Goal: Connect with others: Connect with others

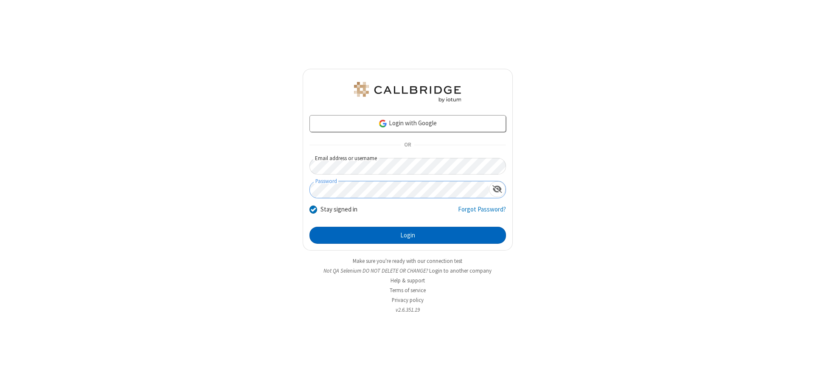
click at [408, 235] on button "Login" at bounding box center [408, 235] width 197 height 17
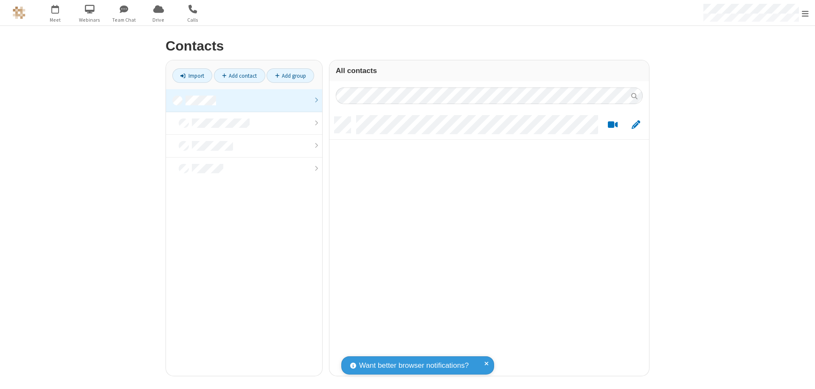
click at [244, 100] on link at bounding box center [244, 100] width 156 height 23
click at [239, 76] on link "Add contact" at bounding box center [239, 75] width 51 height 14
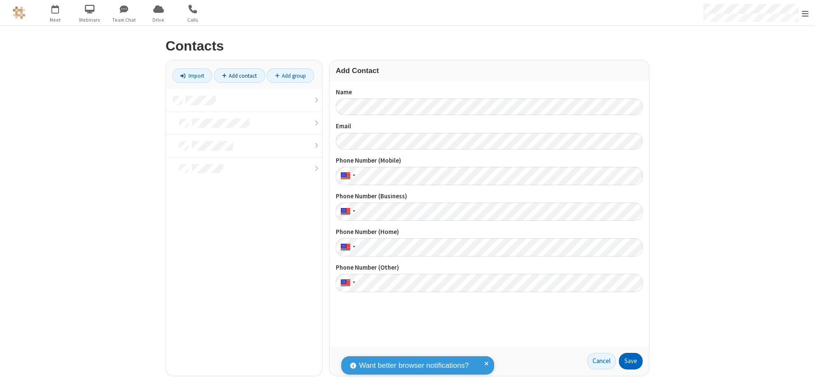
click at [631, 361] on button "Save" at bounding box center [631, 361] width 24 height 17
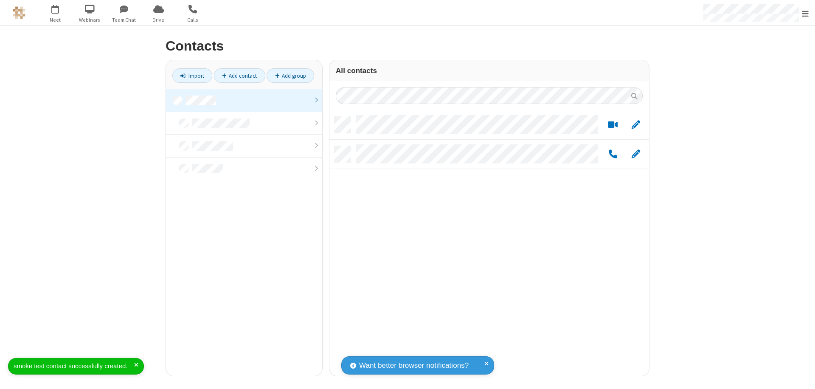
scroll to position [259, 313]
click at [239, 76] on link "Add contact" at bounding box center [239, 75] width 51 height 14
